Goal: Transaction & Acquisition: Purchase product/service

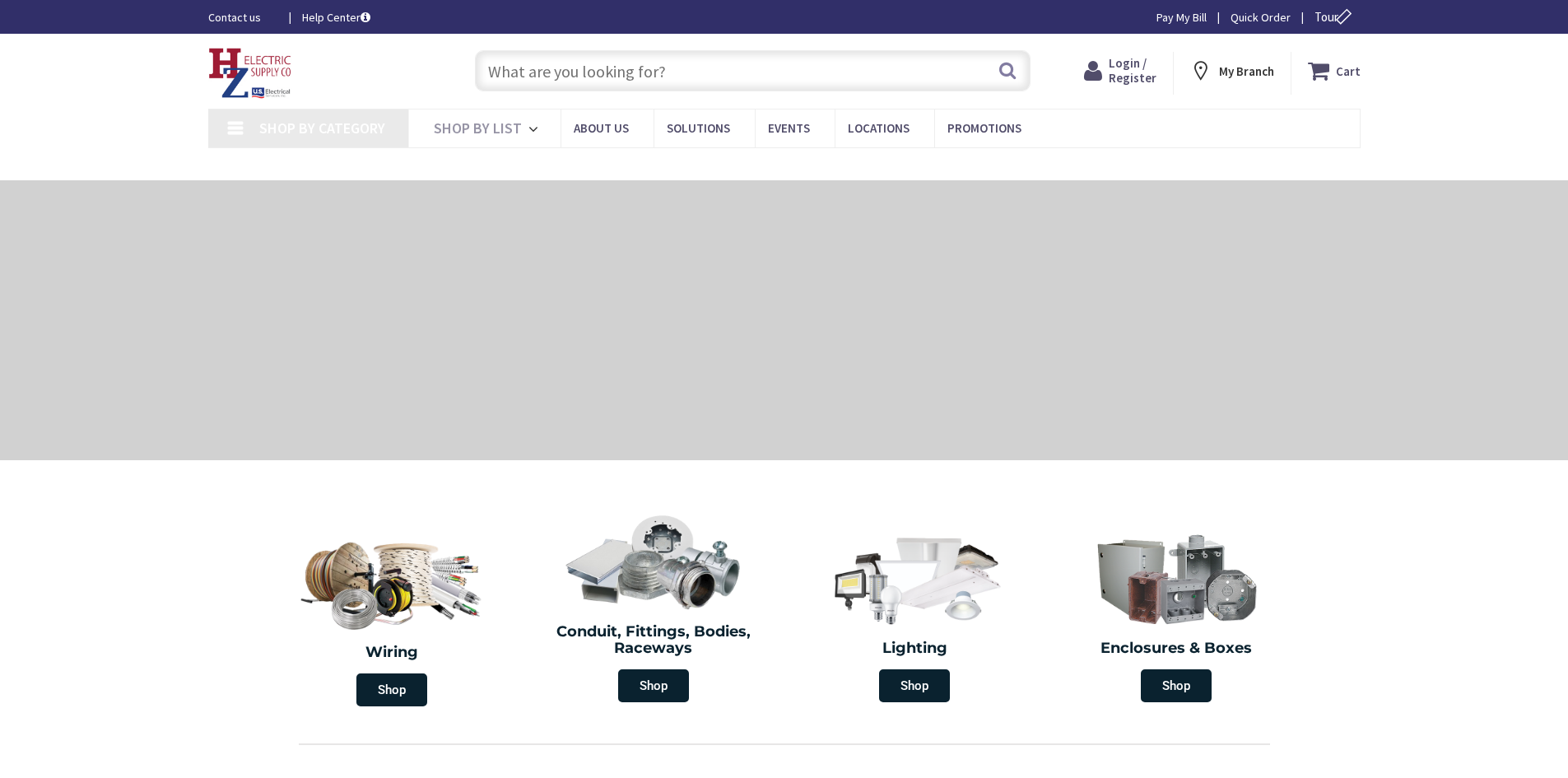
type input "[PERSON_NAME], Schenectady, [GEOGRAPHIC_DATA], [GEOGRAPHIC_DATA]"
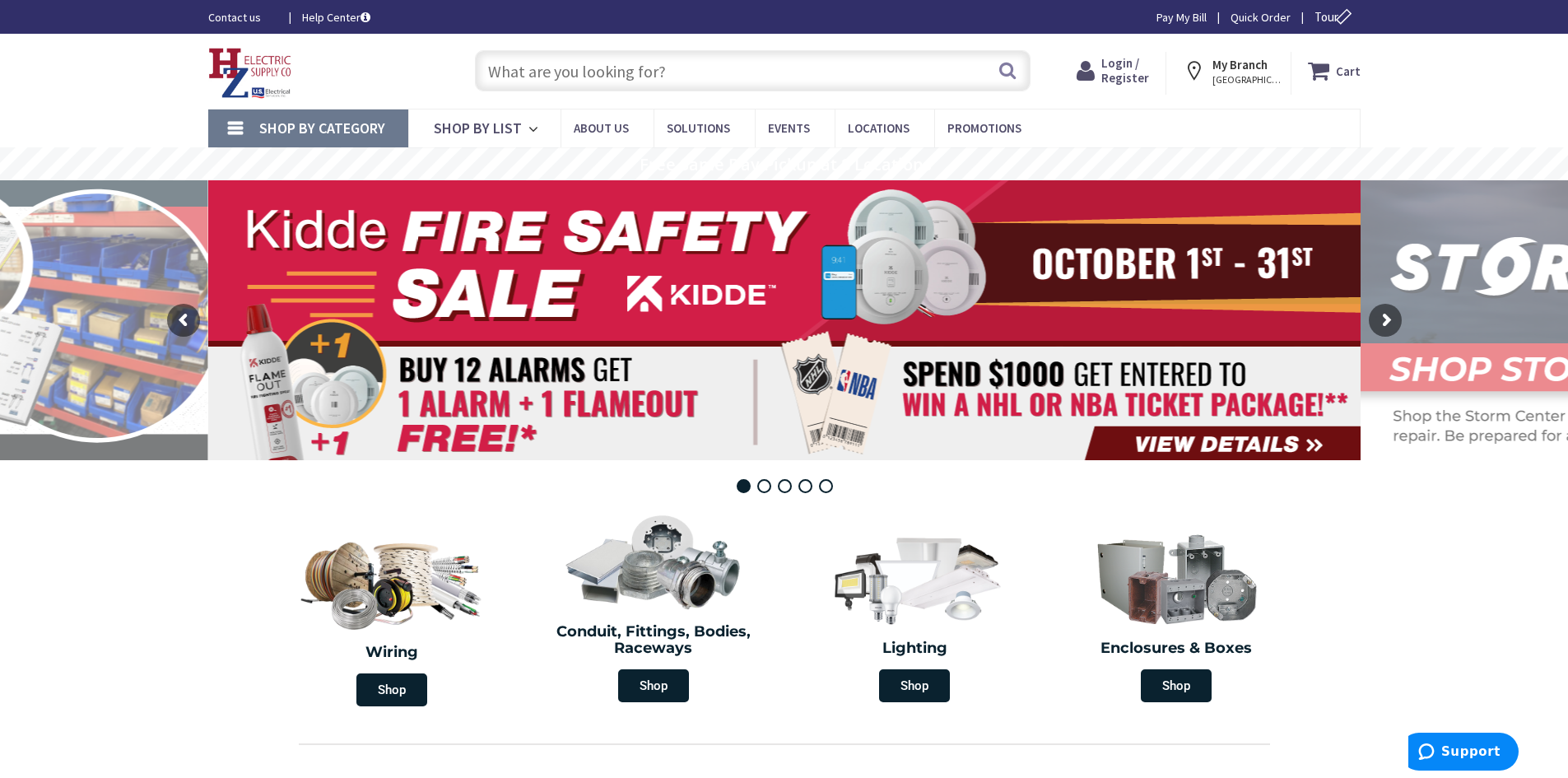
click at [1127, 64] on span "Login / Register" at bounding box center [1125, 70] width 48 height 31
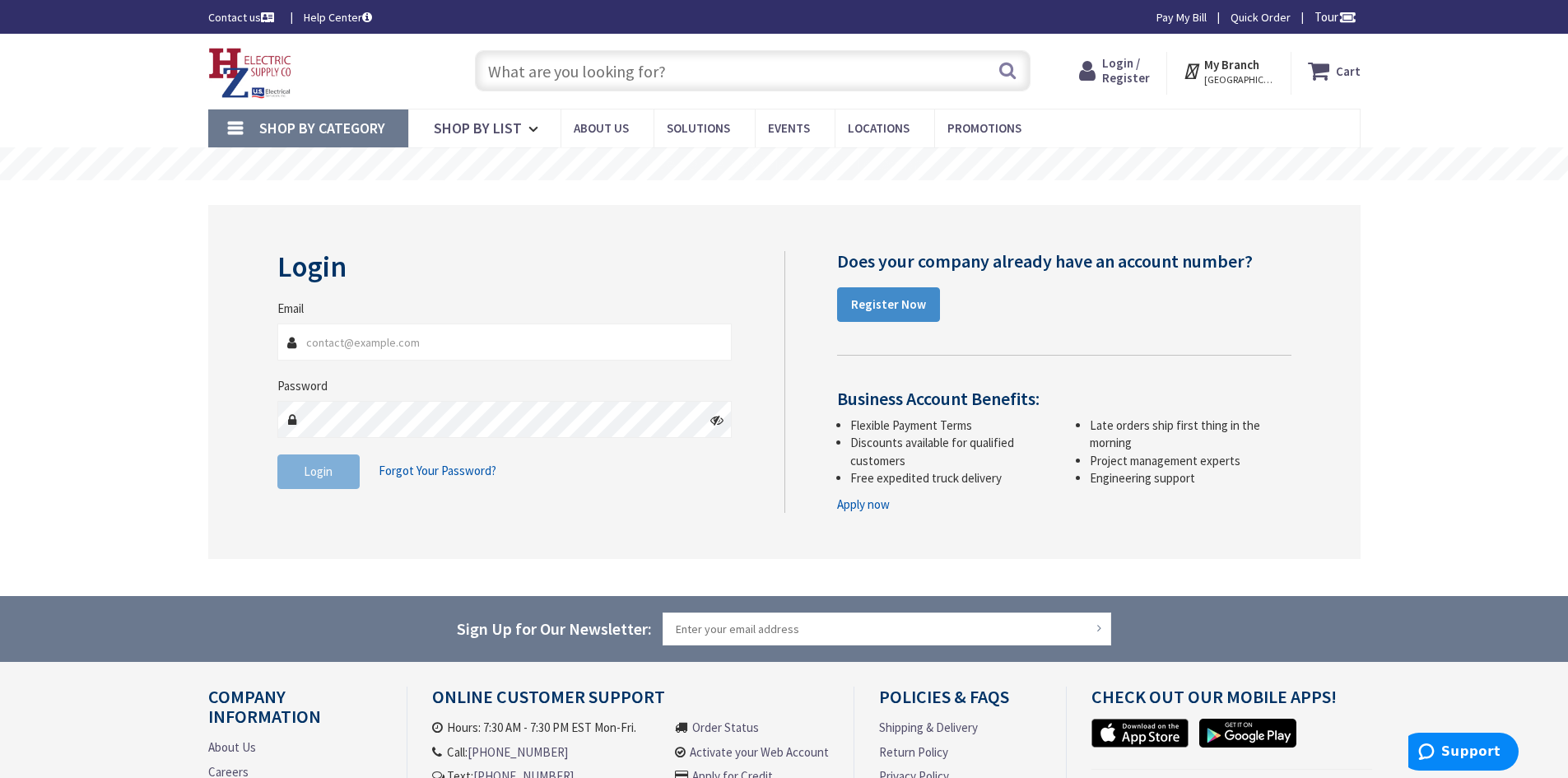
click at [374, 350] on input "Email" at bounding box center [505, 342] width 455 height 37
type input "[PERSON_NAME][EMAIL_ADDRESS][DOMAIN_NAME]"
click at [324, 464] on span "Login" at bounding box center [317, 471] width 29 height 16
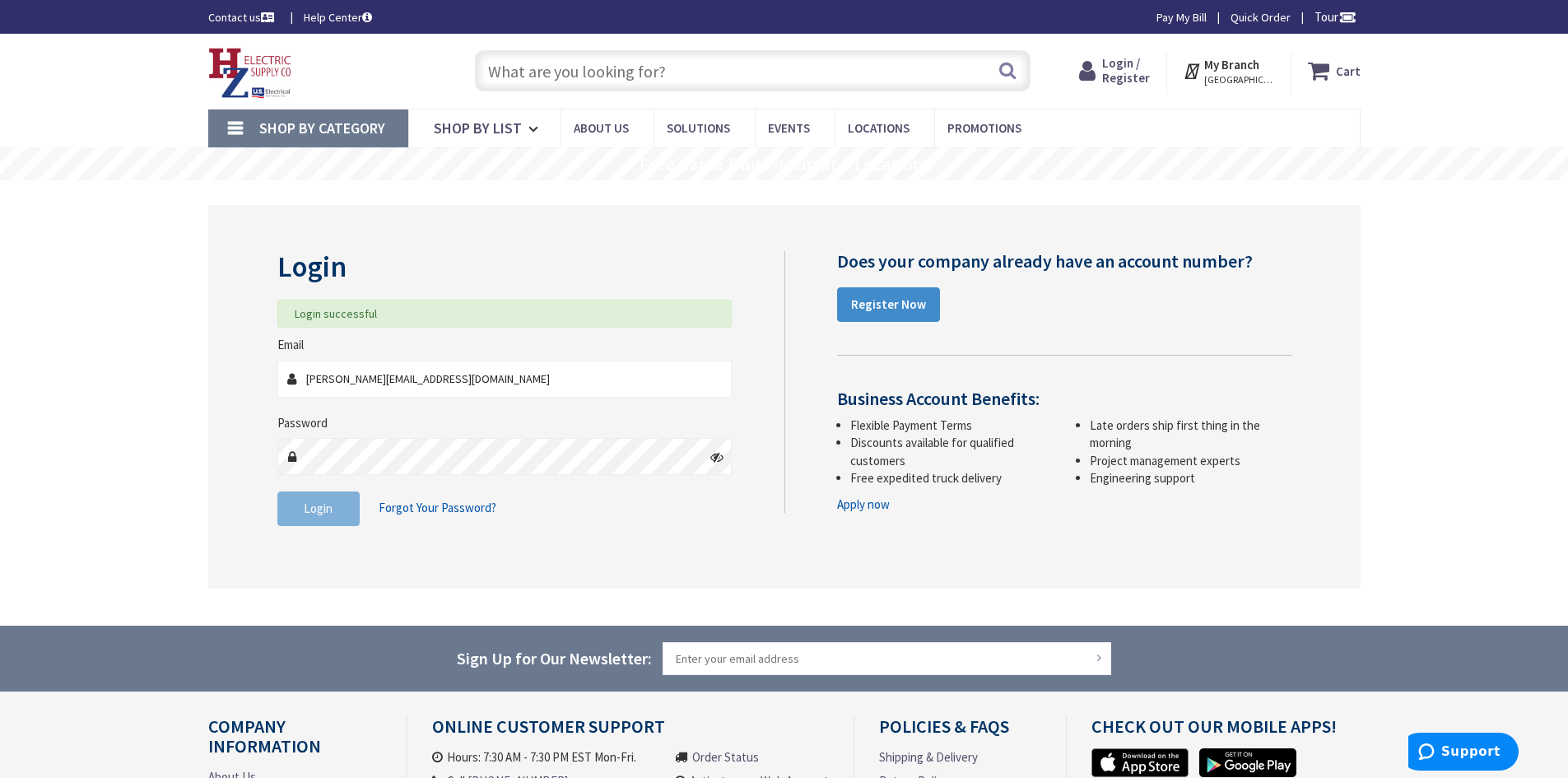
click at [670, 72] on input "text" at bounding box center [753, 70] width 555 height 41
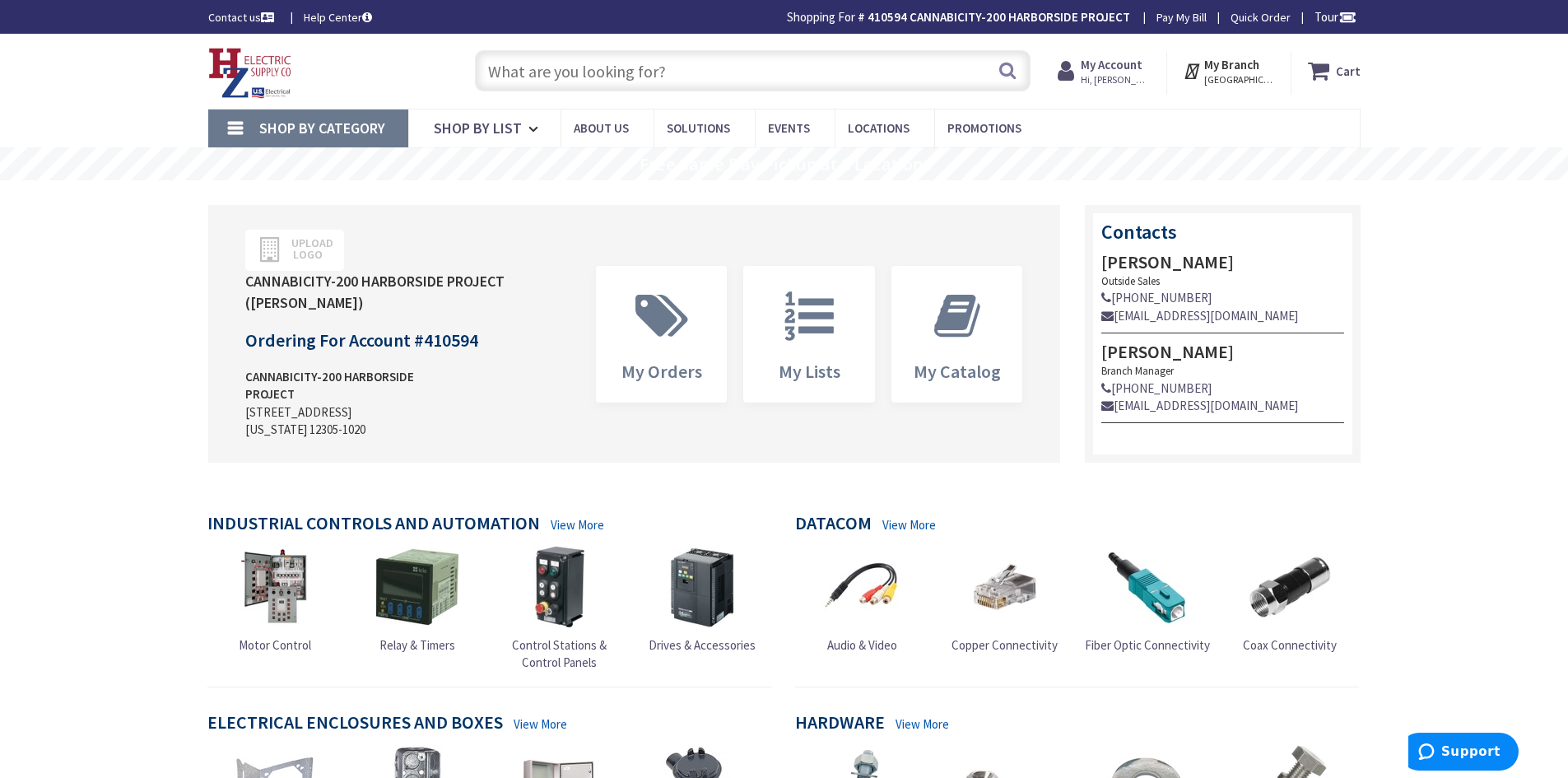
click at [724, 77] on input "text" at bounding box center [753, 70] width 555 height 41
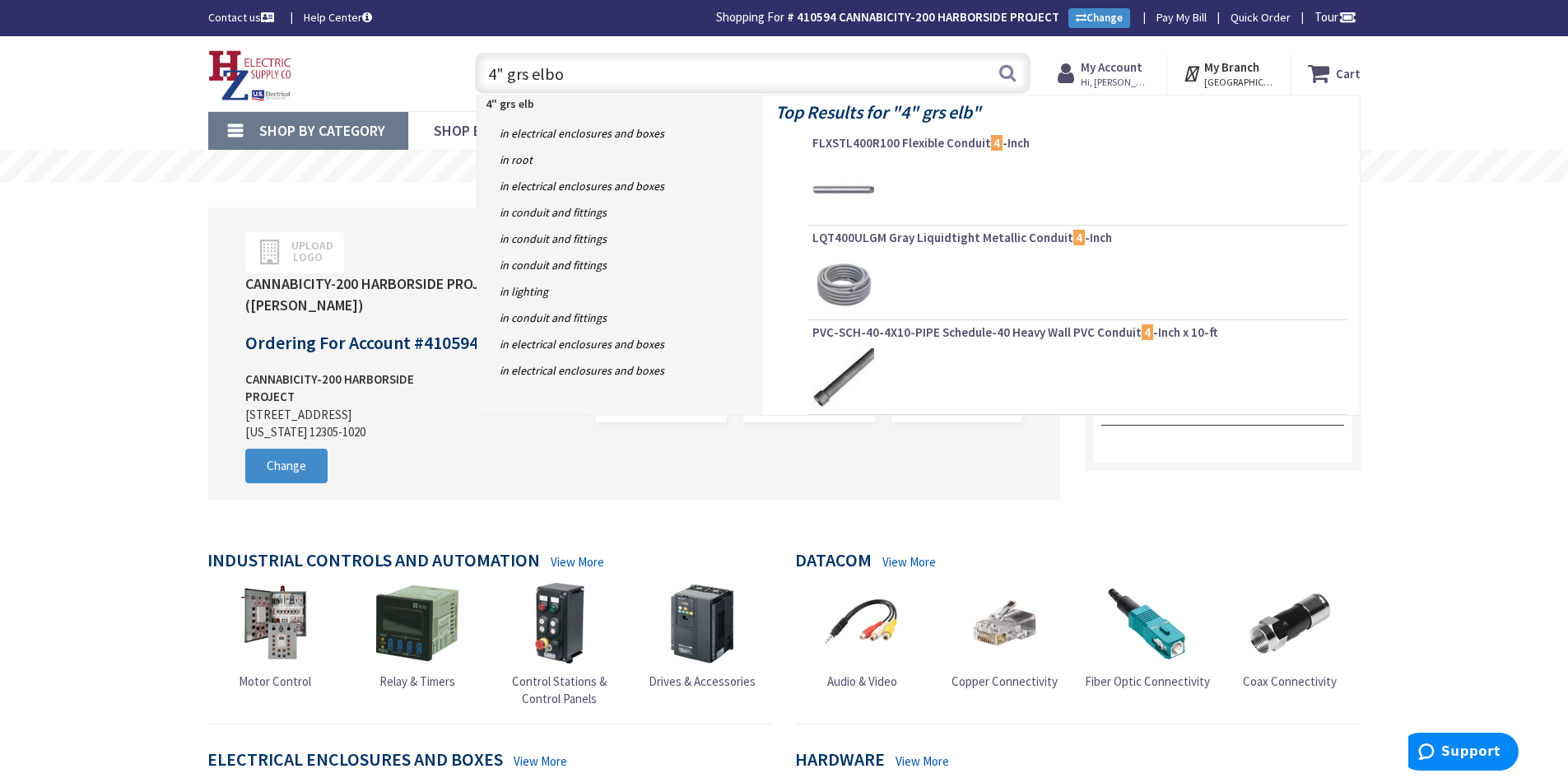
type input "4" grs elbow"
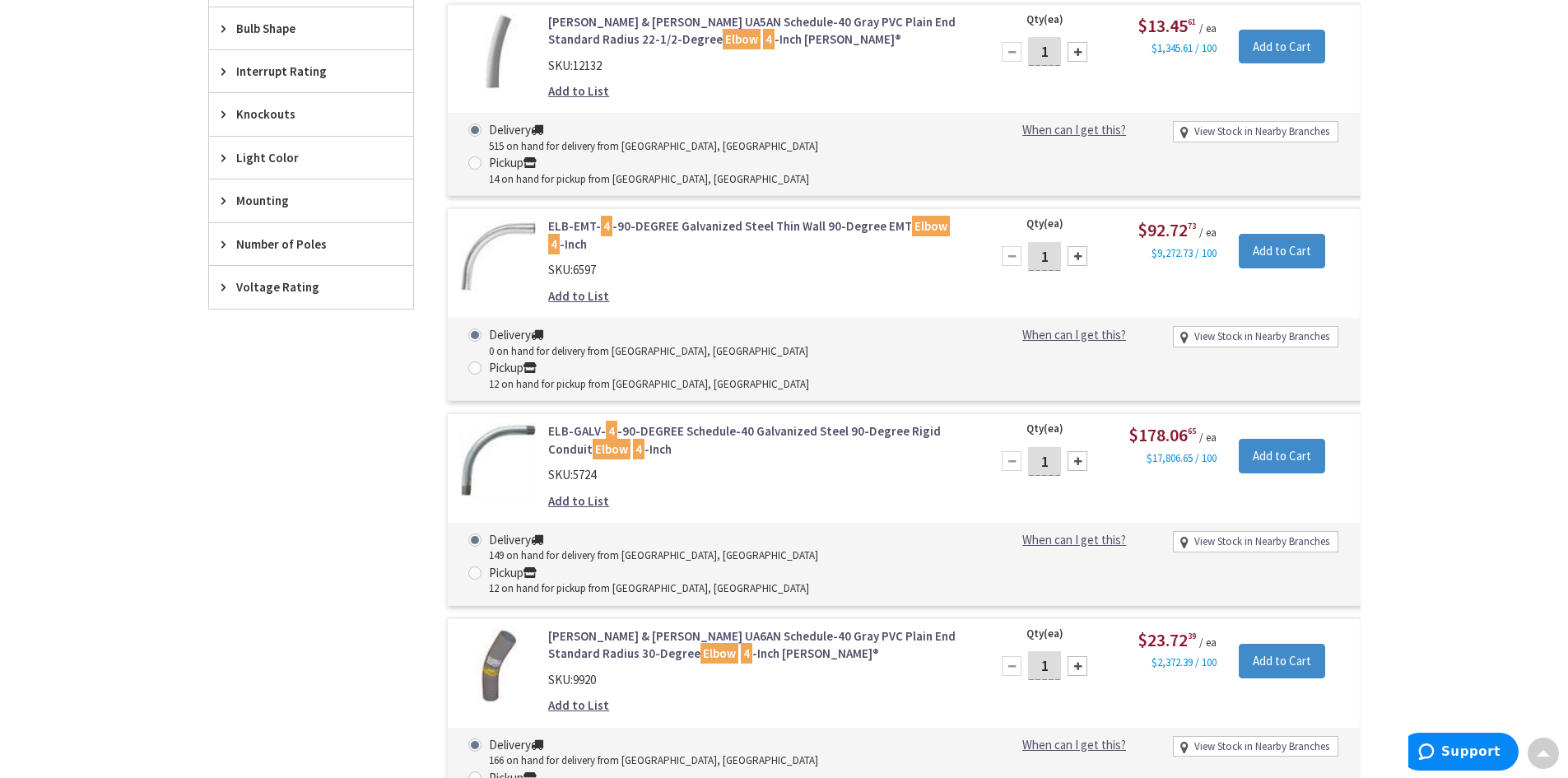
scroll to position [1153, 0]
